Goal: Communication & Community: Answer question/provide support

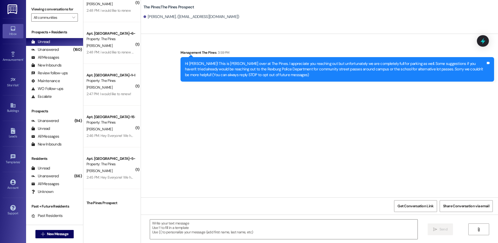
scroll to position [461, 0]
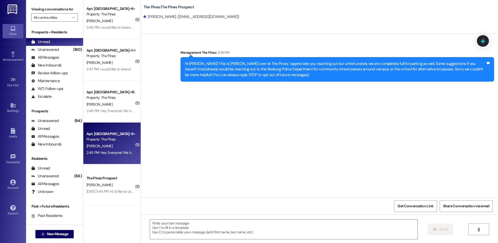
click at [110, 143] on div "[PERSON_NAME]" at bounding box center [110, 146] width 49 height 7
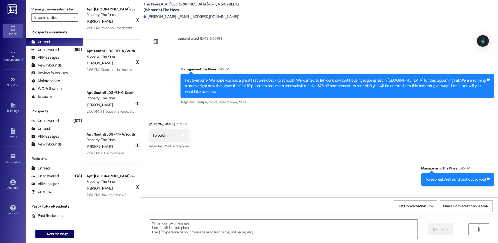
scroll to position [0, 0]
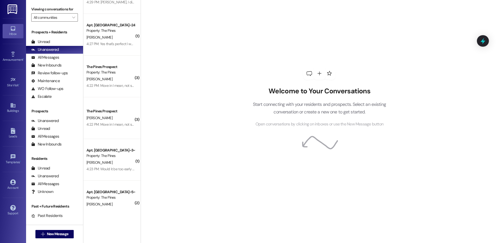
scroll to position [156, 0]
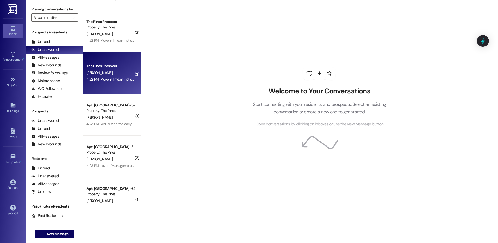
click at [118, 67] on div "The Pines Prospect" at bounding box center [110, 65] width 48 height 5
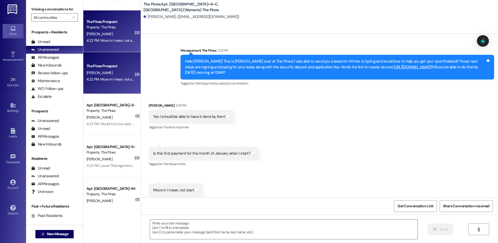
scroll to position [4106, 0]
click at [266, 228] on textarea at bounding box center [283, 229] width 267 height 20
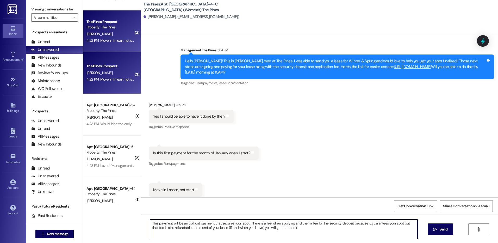
type textarea "This payment will be an upfront payment that secures your spot! There is a fee …"
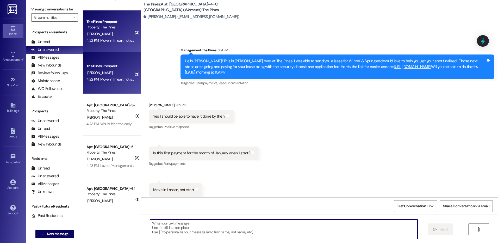
scroll to position [4106, 0]
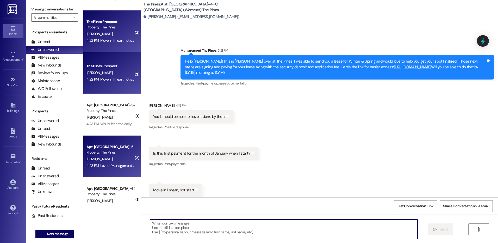
click at [114, 155] on div "Property: The Pines" at bounding box center [110, 151] width 48 height 5
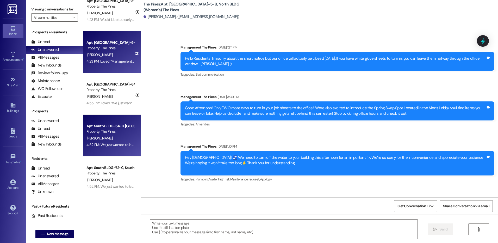
scroll to position [31319, 0]
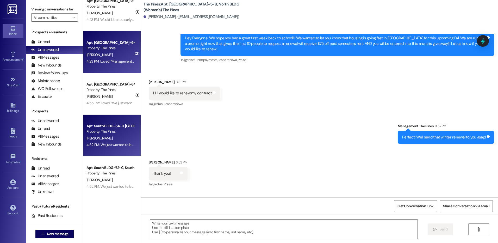
click at [116, 136] on div "[PERSON_NAME]" at bounding box center [110, 138] width 49 height 7
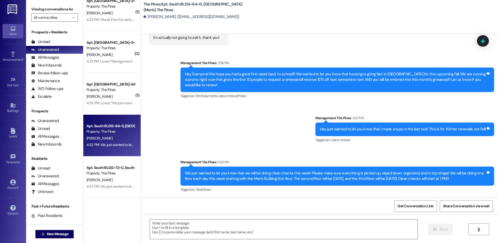
scroll to position [903, 0]
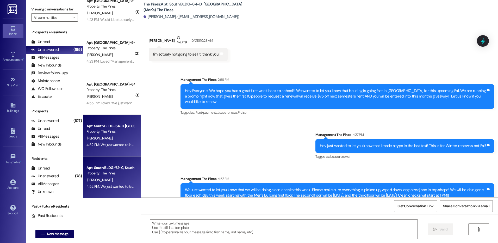
click at [120, 174] on div "Property: The Pines" at bounding box center [110, 172] width 48 height 5
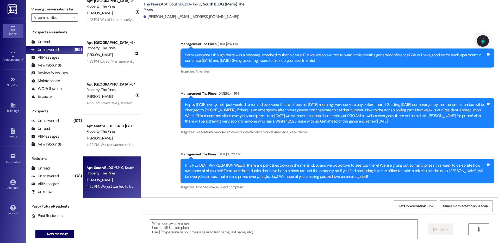
scroll to position [12850, 0]
